Goal: Use online tool/utility: Use online tool/utility

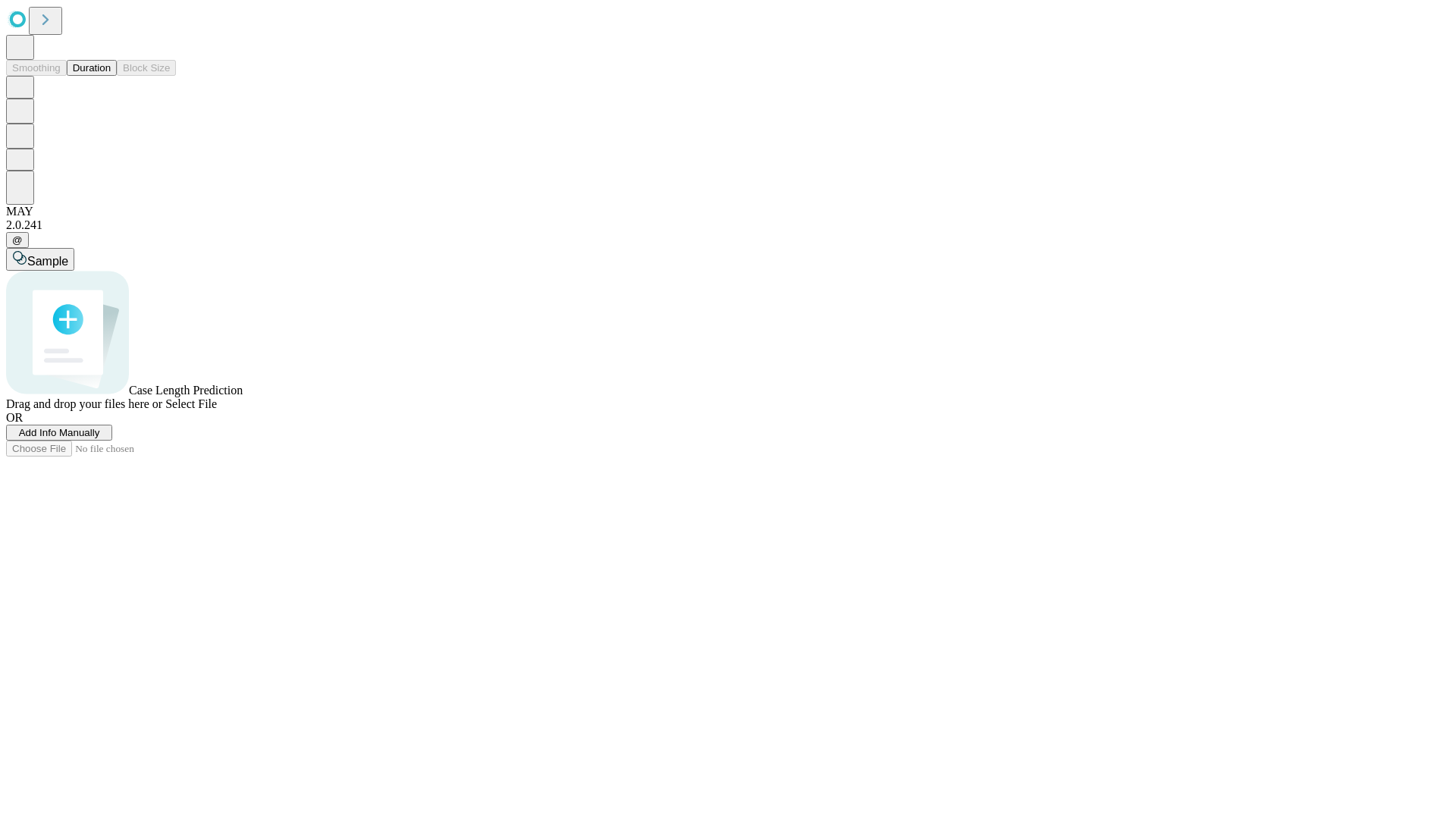
click at [110, 76] on button "Duration" at bounding box center [92, 68] width 50 height 16
click at [216, 410] on span "Select File" at bounding box center [191, 404] width 51 height 13
